Goal: Transaction & Acquisition: Book appointment/travel/reservation

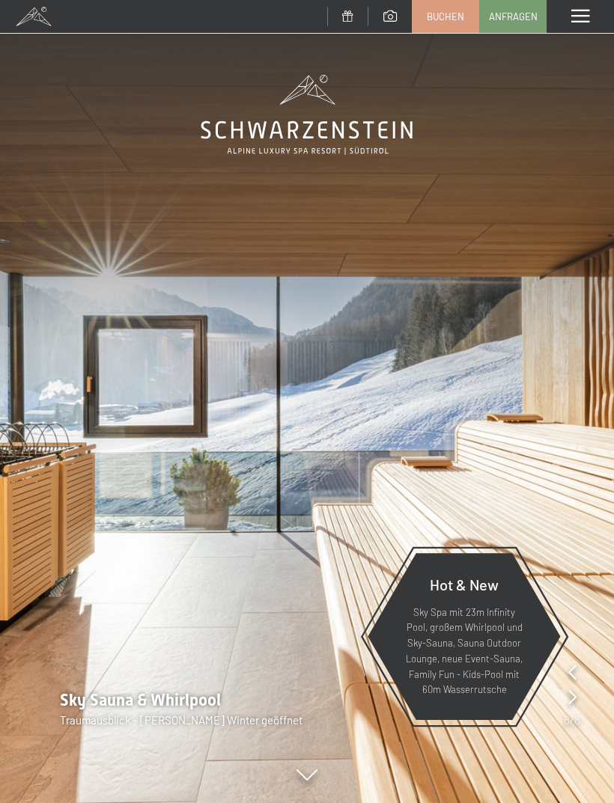
click at [520, 18] on span "Anfragen" at bounding box center [513, 16] width 49 height 13
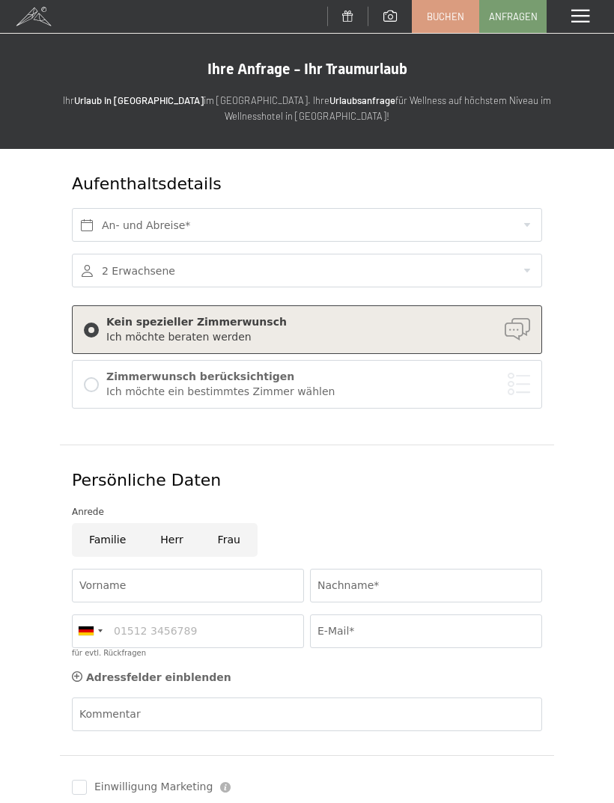
click at [580, 16] on span at bounding box center [580, 16] width 18 height 13
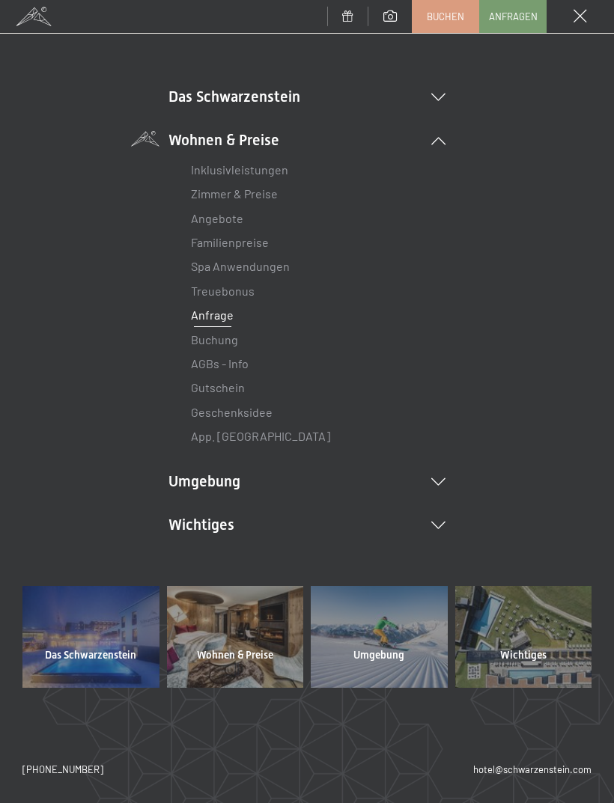
scroll to position [76, 0]
click at [114, 649] on span "Das Schwarzenstein" at bounding box center [90, 656] width 91 height 15
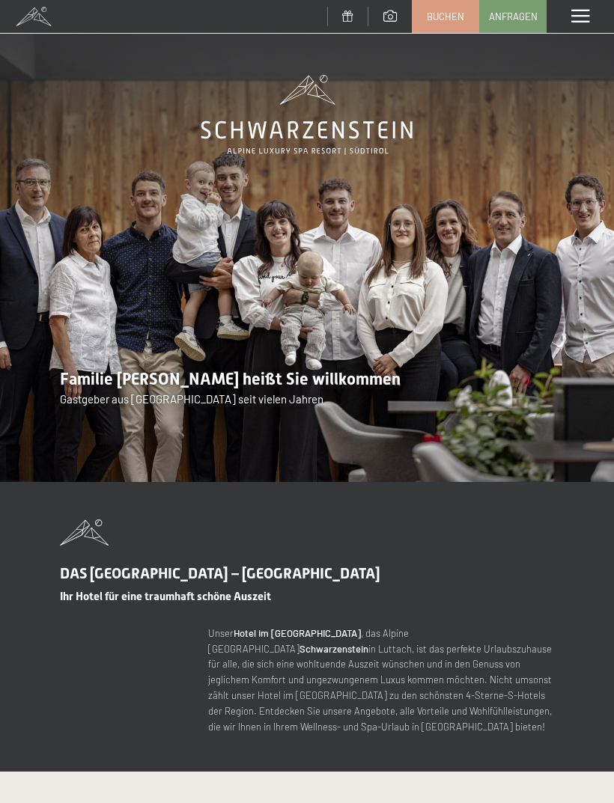
click at [577, 22] on span at bounding box center [580, 16] width 18 height 13
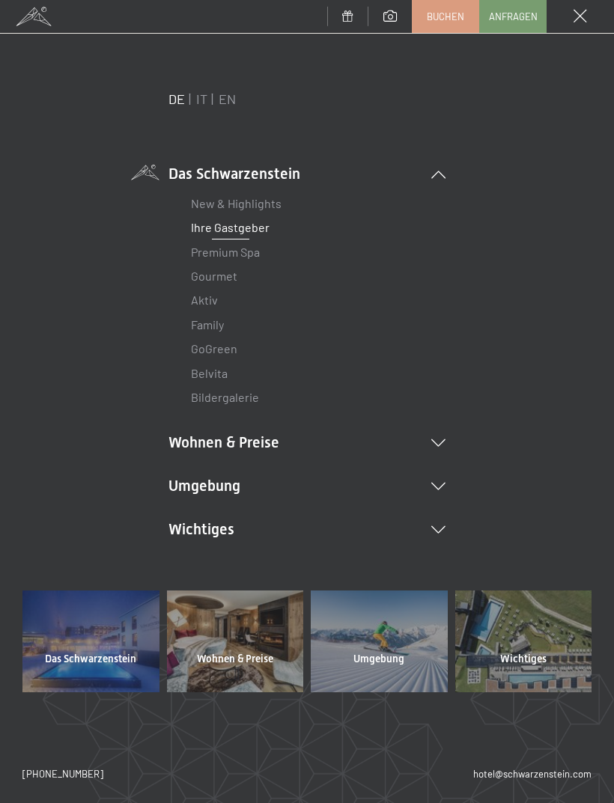
click at [241, 257] on link "Premium Spa" at bounding box center [225, 252] width 69 height 14
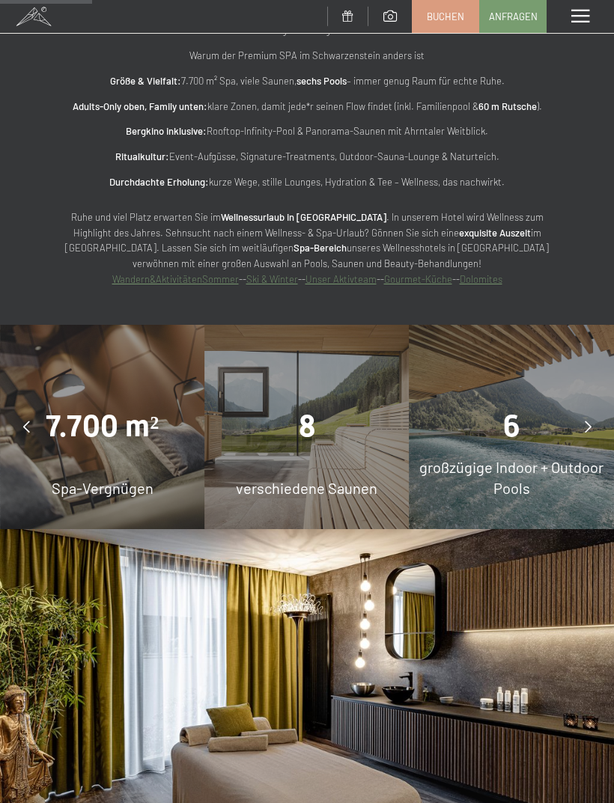
scroll to position [1069, 0]
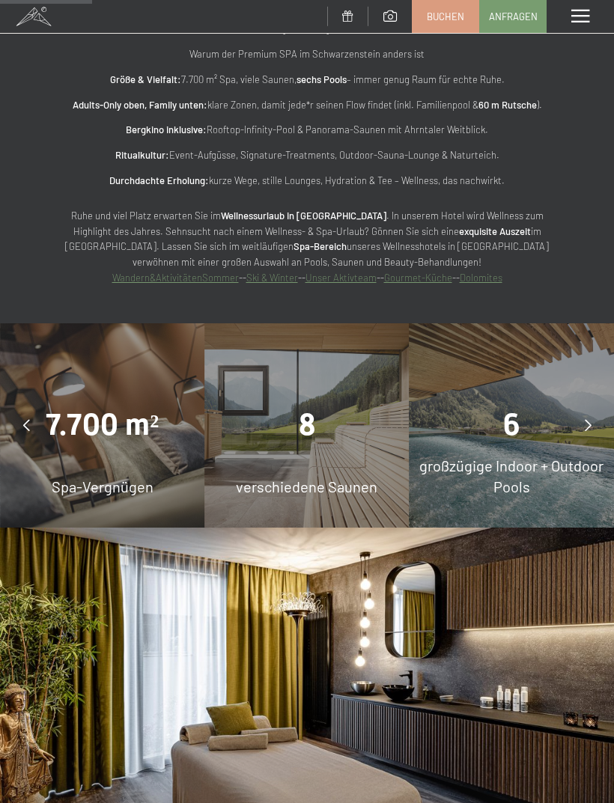
click at [158, 426] on div "7.700 m² Spa-Vergnügen" at bounding box center [102, 425] width 204 height 204
click at [116, 374] on div "7.700 m² Spa-Vergnügen" at bounding box center [102, 425] width 204 height 204
click at [94, 407] on span "7.700 m²" at bounding box center [102, 424] width 113 height 35
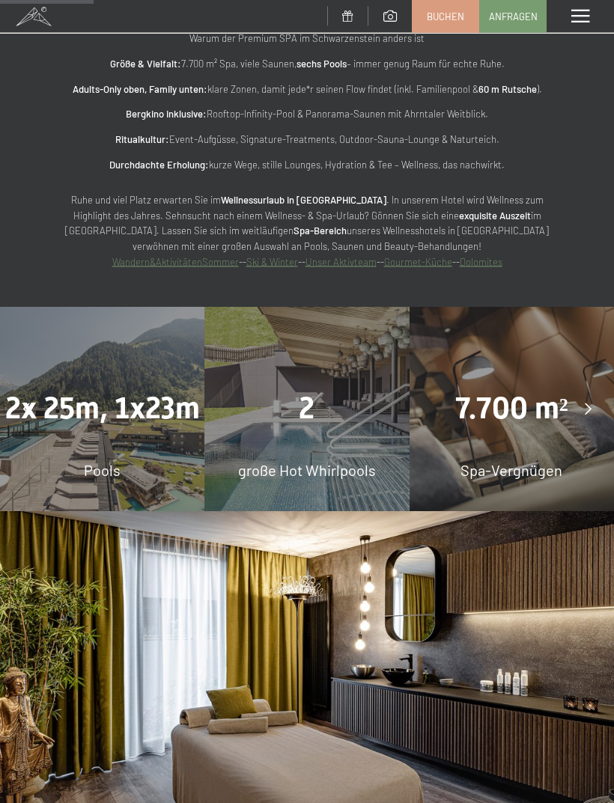
scroll to position [1086, 0]
click at [587, 402] on icon at bounding box center [588, 408] width 7 height 12
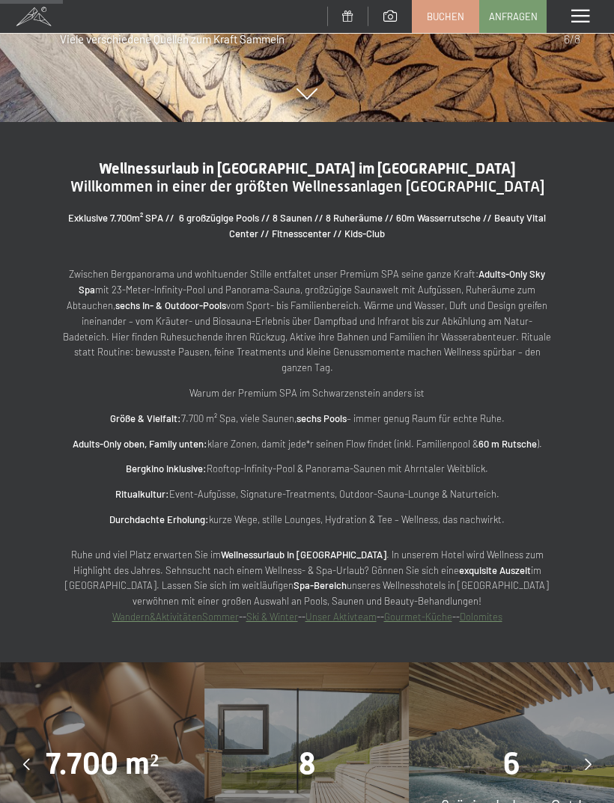
scroll to position [731, 0]
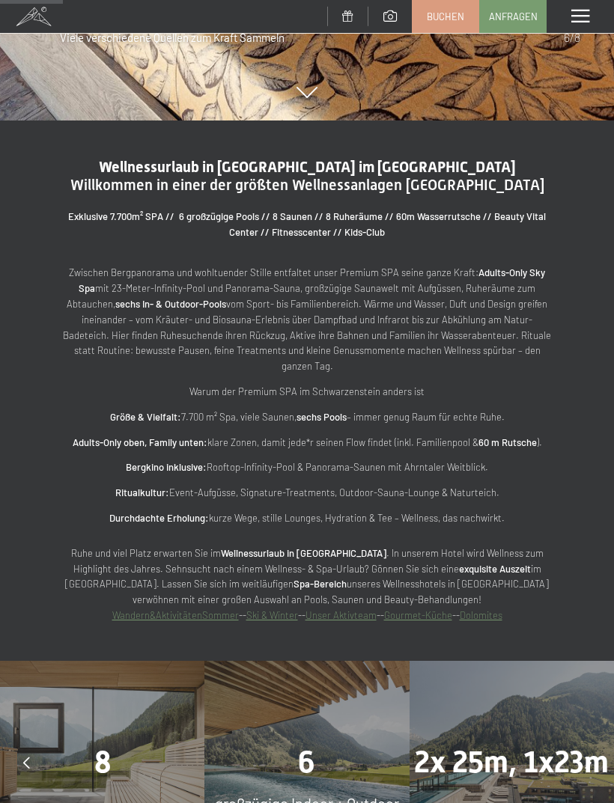
click at [520, 273] on strong "Adults-Only Sky Spa" at bounding box center [312, 281] width 467 height 28
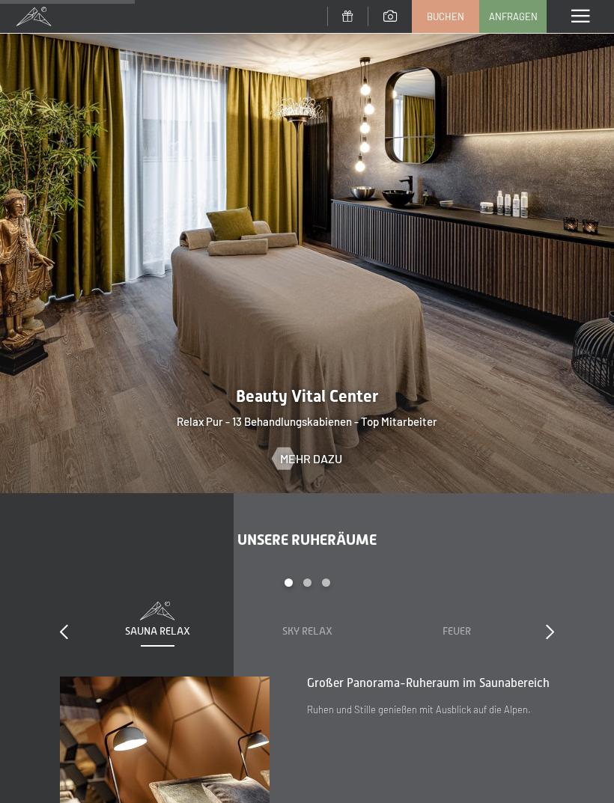
scroll to position [1563, 0]
click at [499, 386] on div at bounding box center [307, 264] width 614 height 461
click at [333, 452] on span "Mehr dazu" at bounding box center [311, 460] width 62 height 16
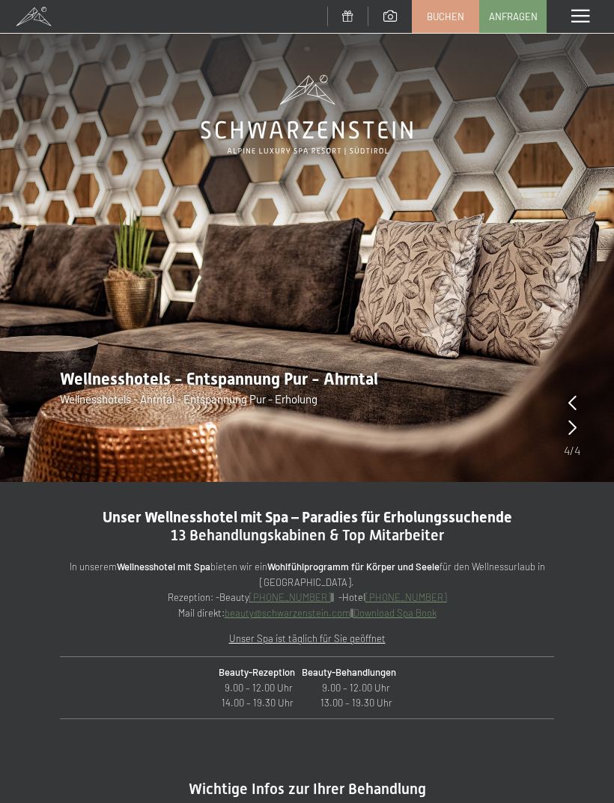
click at [575, 428] on icon at bounding box center [572, 427] width 8 height 15
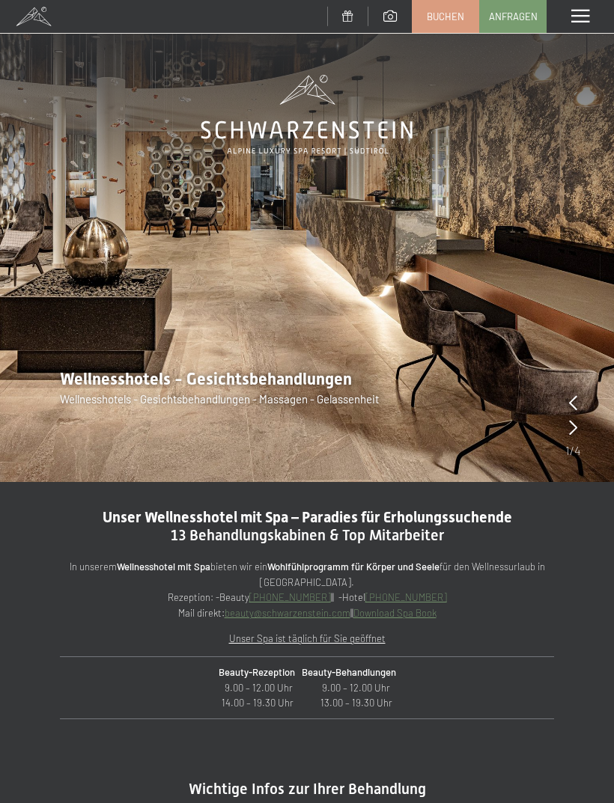
click at [570, 430] on icon at bounding box center [573, 427] width 8 height 15
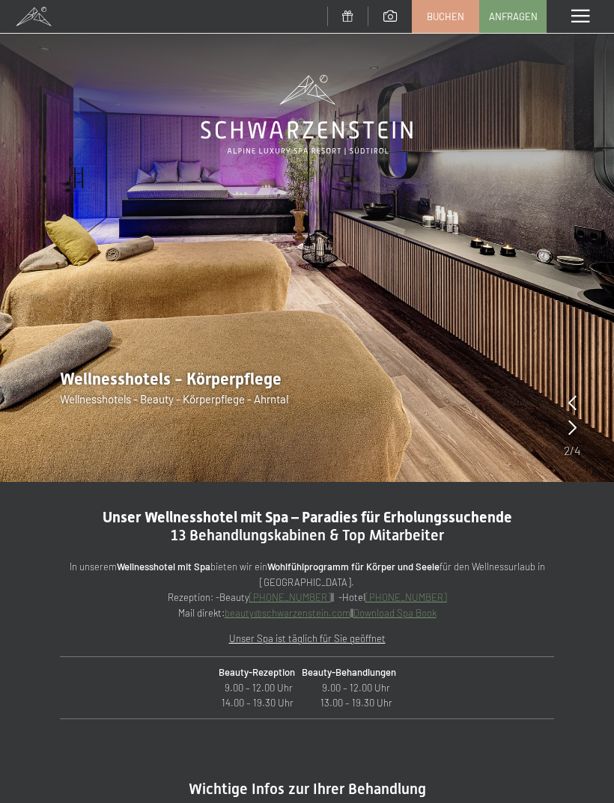
click at [571, 425] on icon at bounding box center [572, 427] width 8 height 15
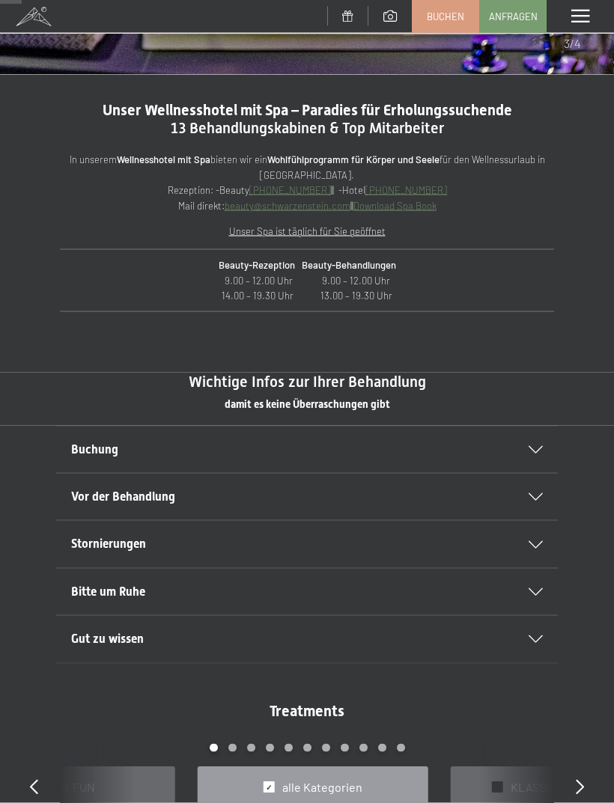
scroll to position [410, 0]
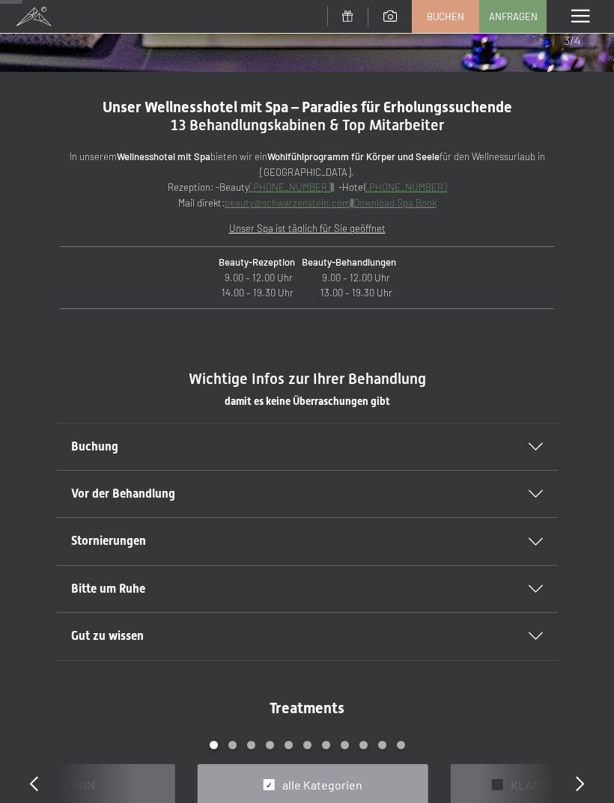
click at [533, 490] on icon at bounding box center [536, 493] width 14 height 7
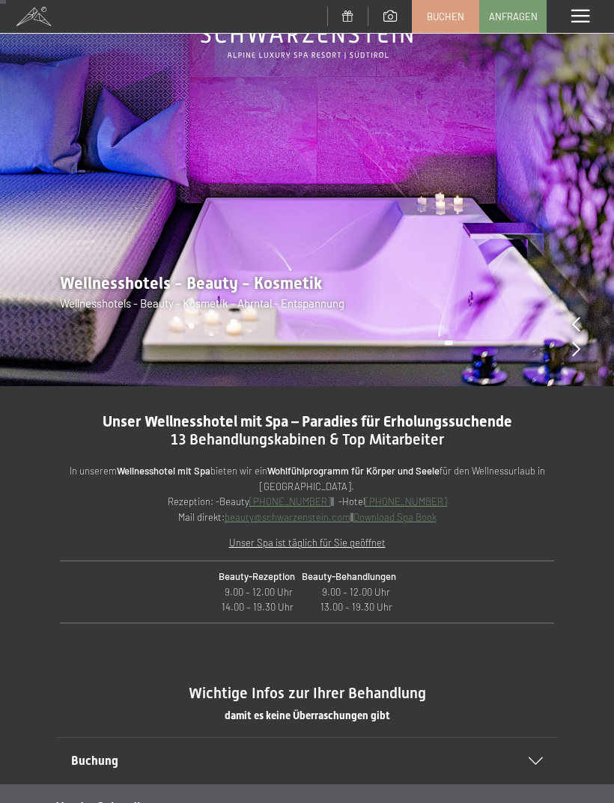
scroll to position [0, 0]
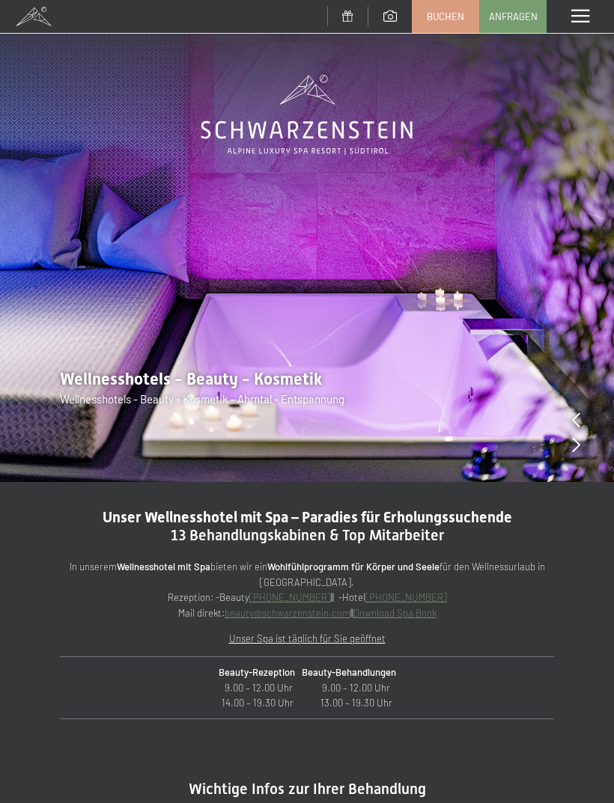
click at [435, 27] on link "Buchen" at bounding box center [446, 16] width 66 height 31
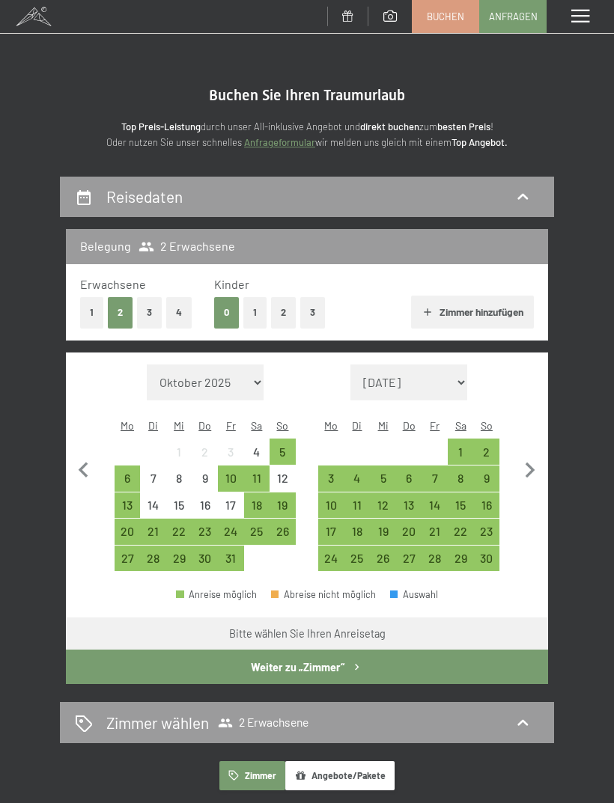
click at [100, 306] on button "1" at bounding box center [91, 312] width 23 height 31
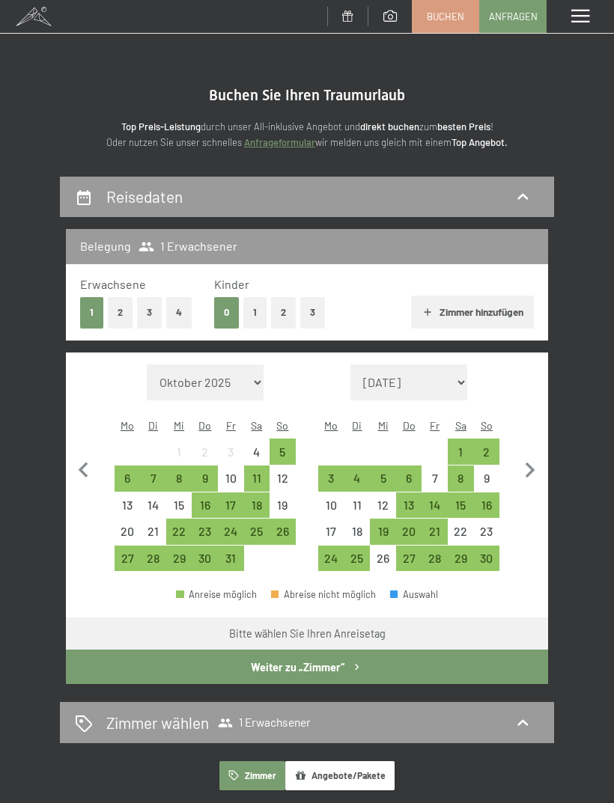
click at [530, 463] on icon "button" at bounding box center [531, 471] width 10 height 16
select select "[DATE]"
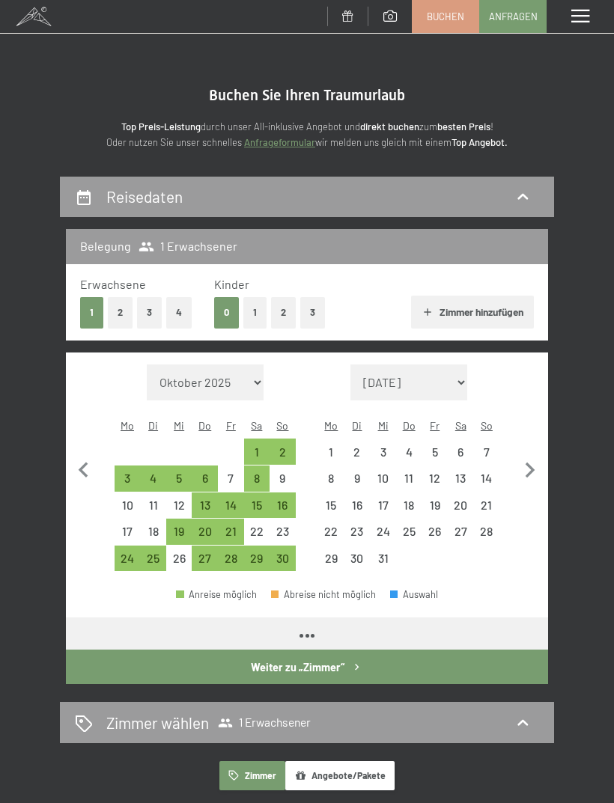
select select "[DATE]"
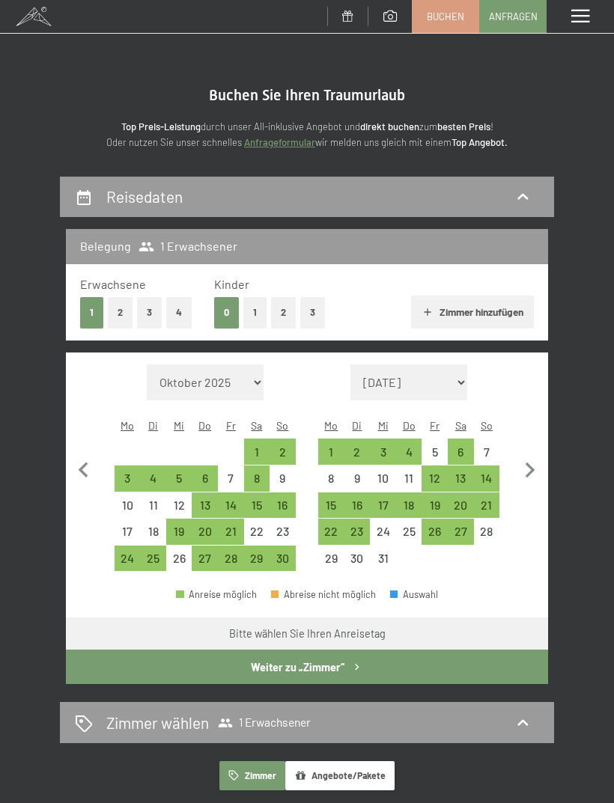
click at [390, 446] on div "3" at bounding box center [382, 457] width 23 height 23
select select "[DATE]"
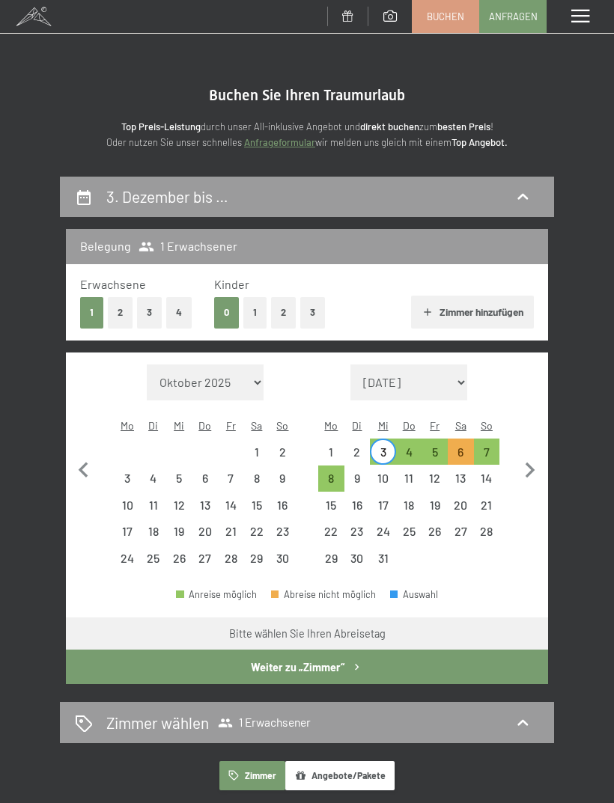
click at [332, 473] on div "8" at bounding box center [331, 484] width 23 height 23
select select "[DATE]"
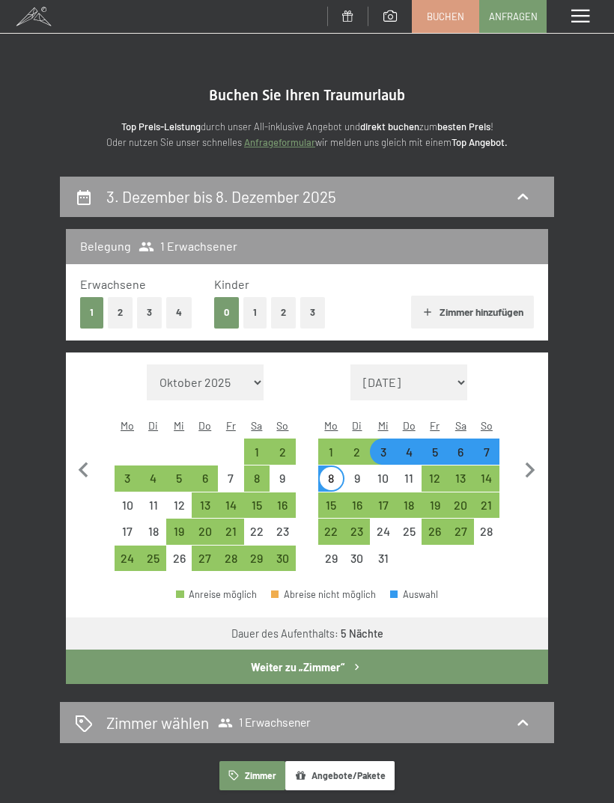
click at [357, 657] on button "Weiter zu „Zimmer“" at bounding box center [307, 667] width 482 height 34
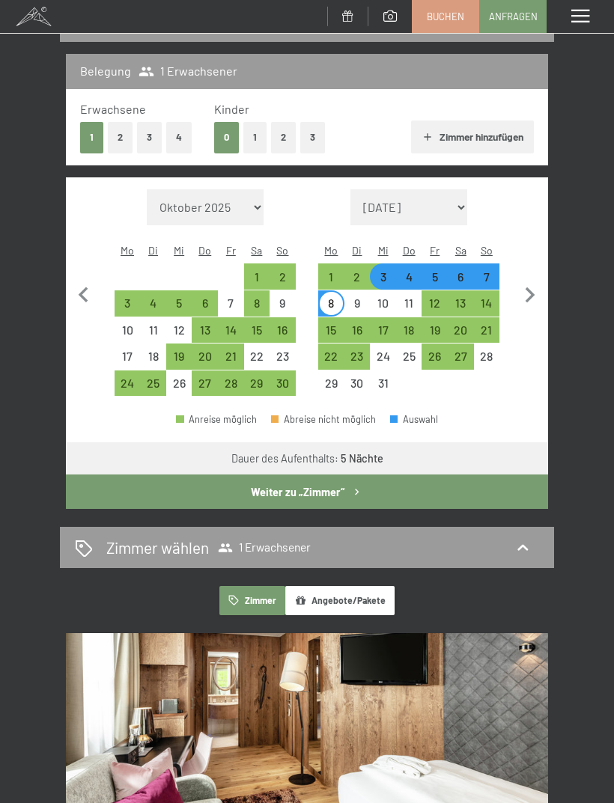
select select "[DATE]"
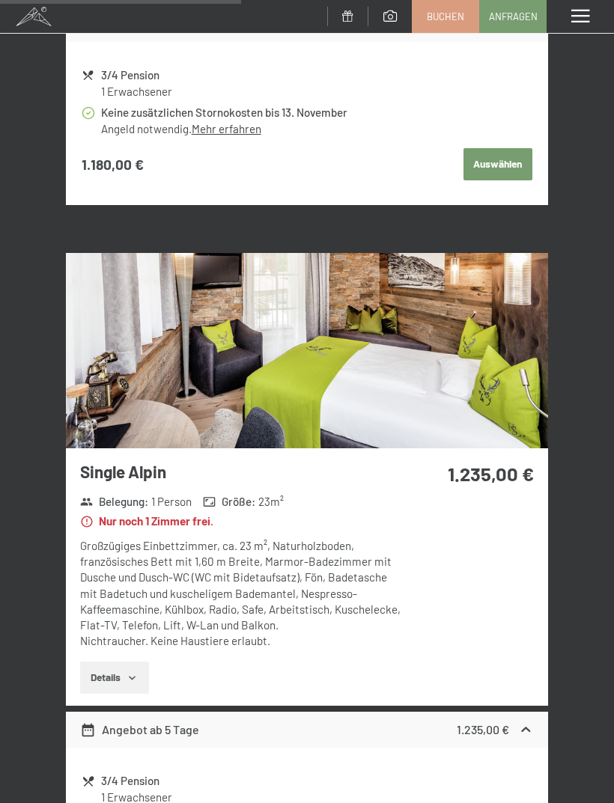
scroll to position [796, 0]
